Goal: Task Accomplishment & Management: Manage account settings

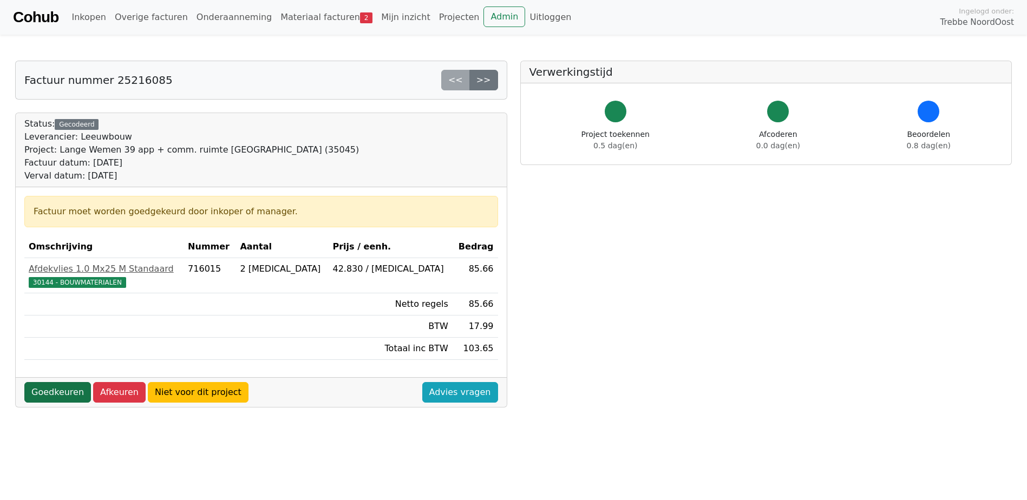
click at [64, 396] on link "Goedkeuren" at bounding box center [57, 392] width 67 height 21
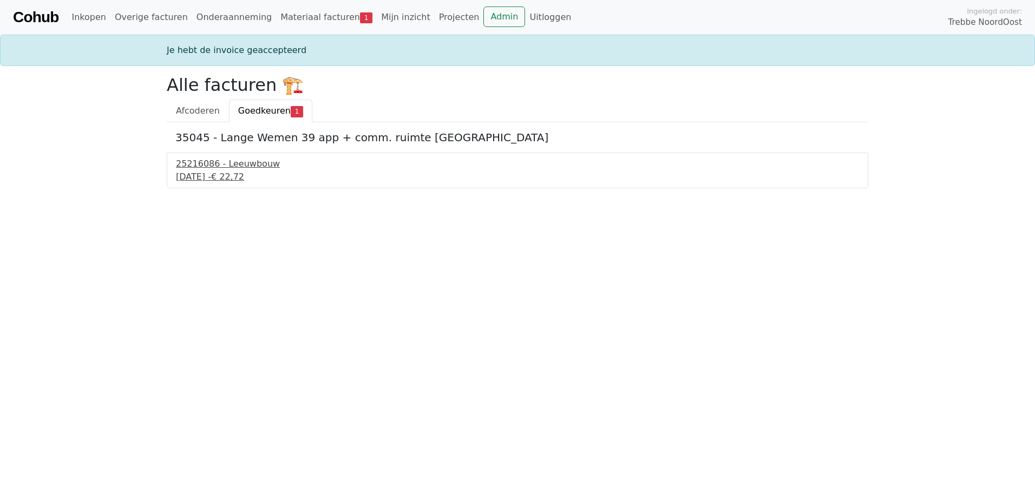
click at [193, 167] on div "25216086 - Leeuwbouw" at bounding box center [517, 164] width 683 height 13
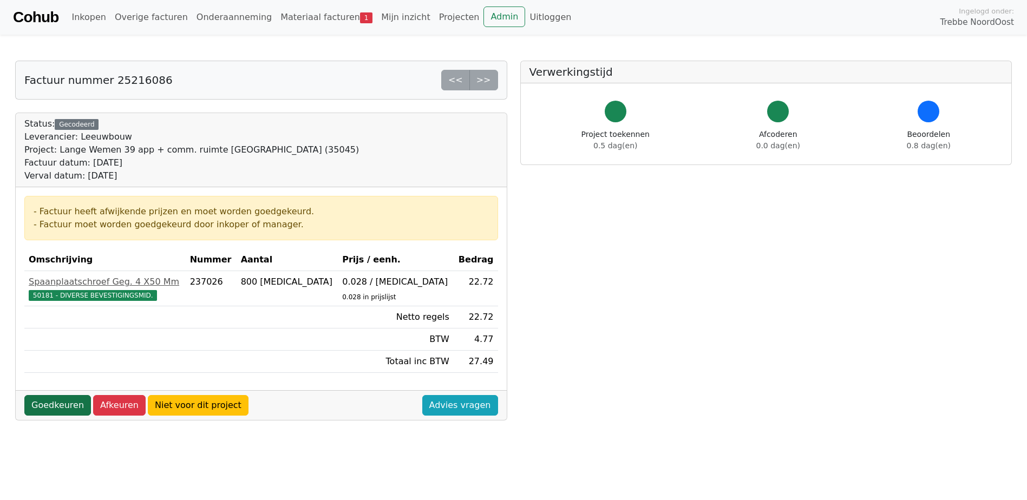
click at [57, 407] on link "Goedkeuren" at bounding box center [57, 405] width 67 height 21
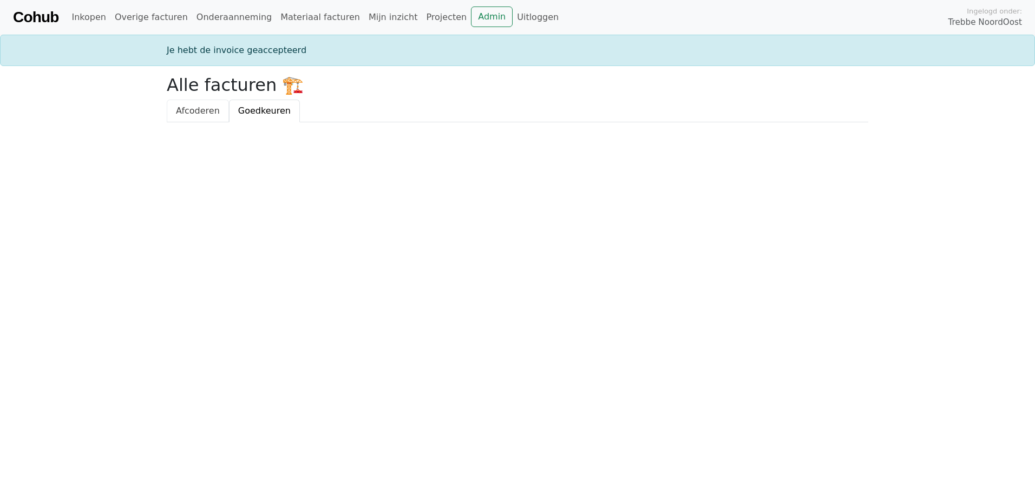
click at [207, 109] on span "Afcoderen" at bounding box center [198, 111] width 44 height 10
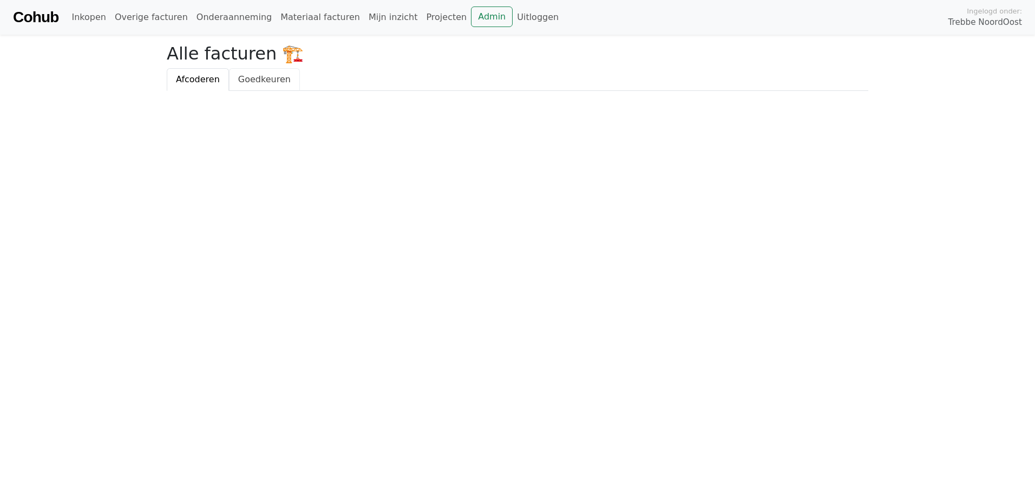
click at [251, 80] on span "Goedkeuren" at bounding box center [264, 79] width 53 height 10
